Goal: Information Seeking & Learning: Learn about a topic

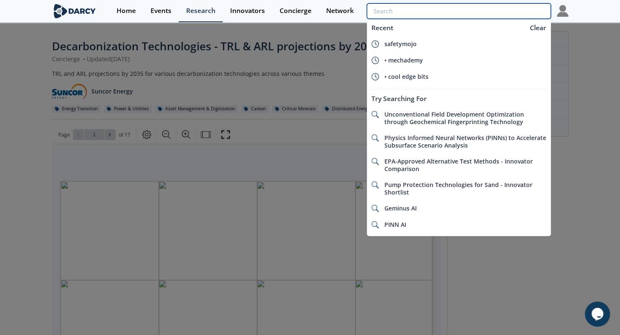
click at [511, 11] on input "search" at bounding box center [459, 11] width 184 height 16
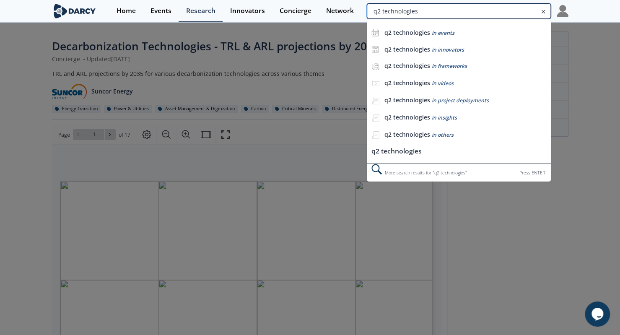
type input "q2 technologies"
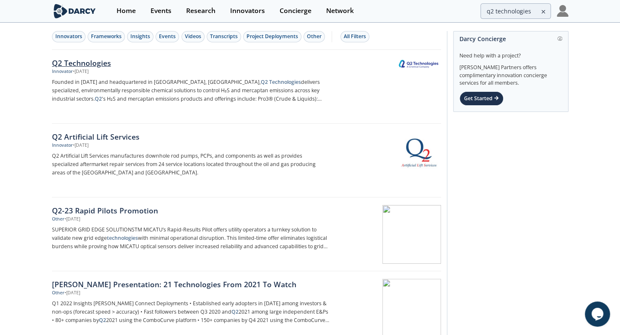
click at [93, 75] on div "Q2 Technologies Innovator • [DATE] Founded in [DATE] and headquartered in [GEOG…" at bounding box center [193, 86] width 283 height 59
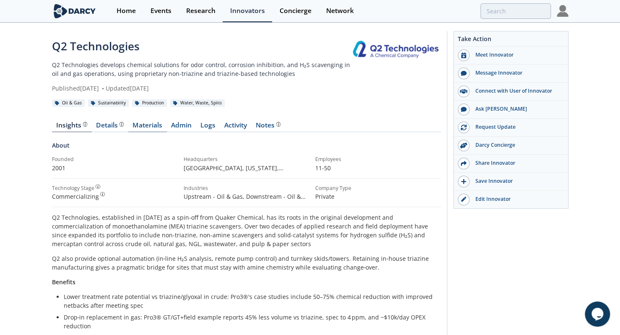
click at [155, 126] on link "Materials" at bounding box center [147, 127] width 39 height 10
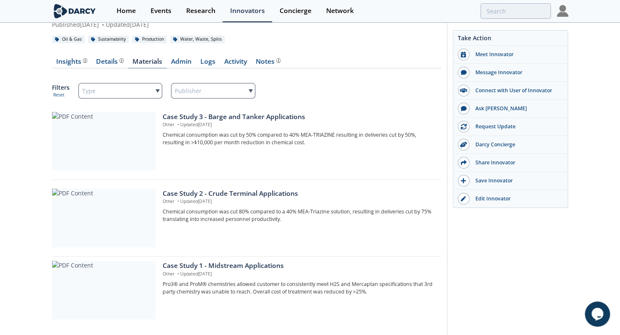
scroll to position [96, 0]
